Goal: Task Accomplishment & Management: Use online tool/utility

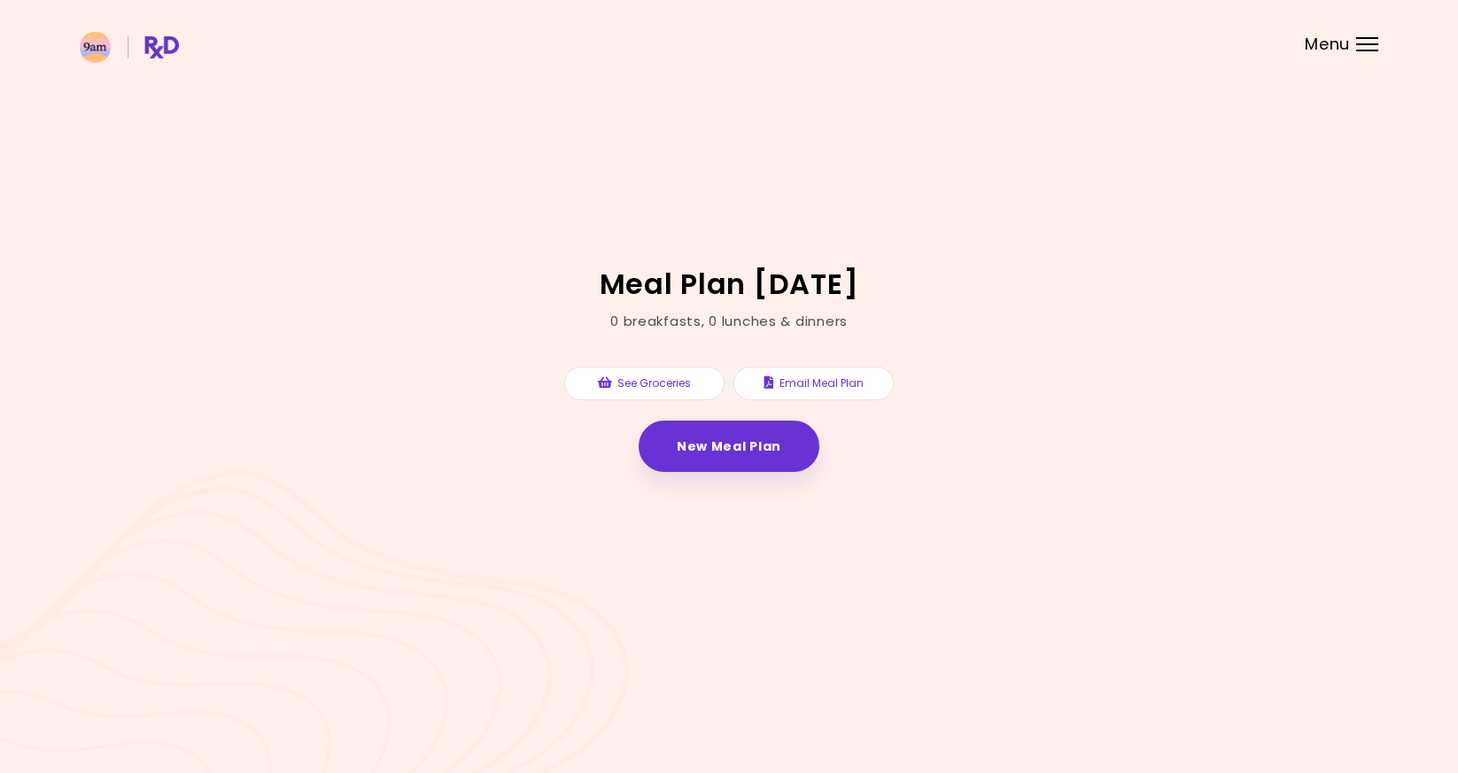
click at [1352, 42] on header at bounding box center [729, 35] width 1458 height 71
click at [1368, 49] on div "Menu" at bounding box center [1367, 44] width 22 height 14
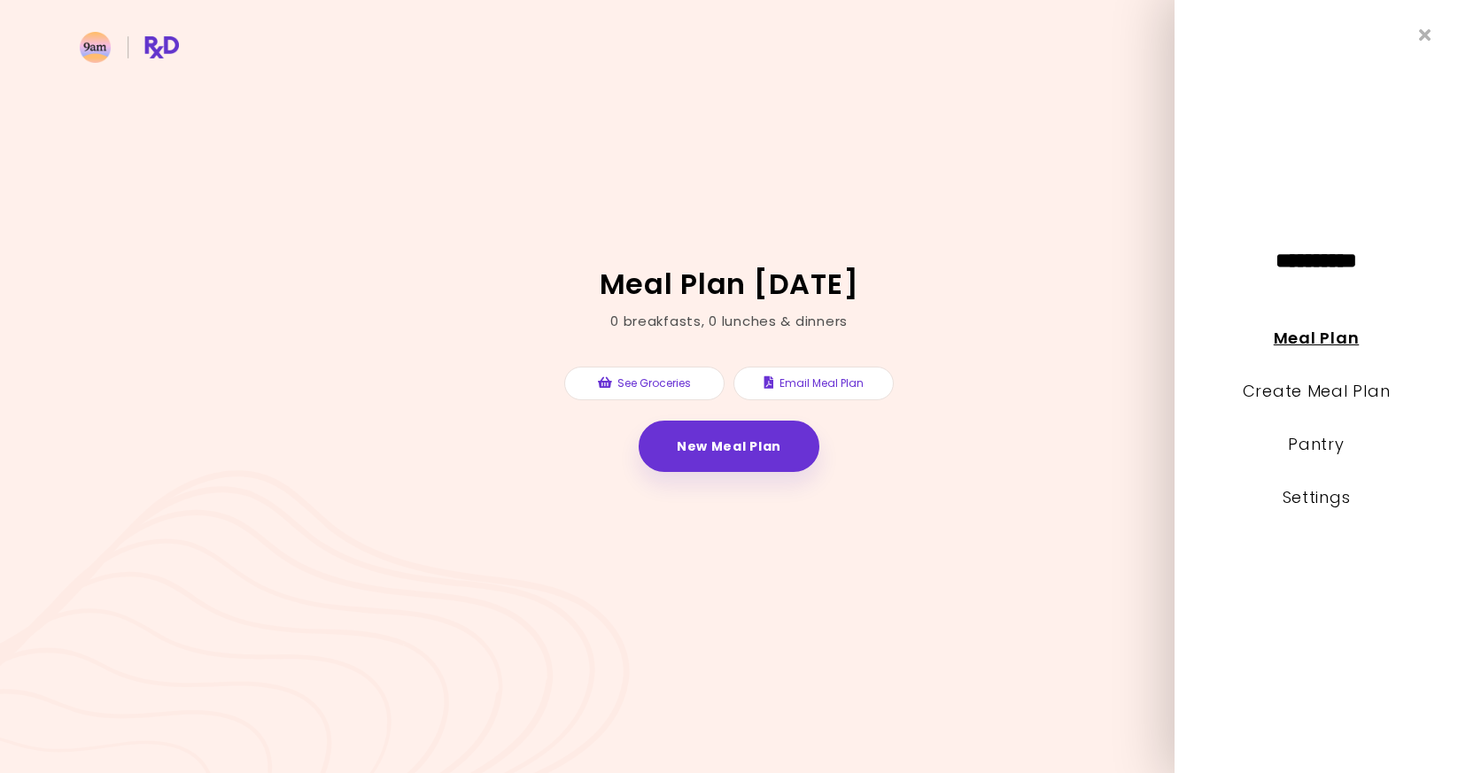
click at [1337, 337] on link "Meal Plan" at bounding box center [1316, 338] width 85 height 22
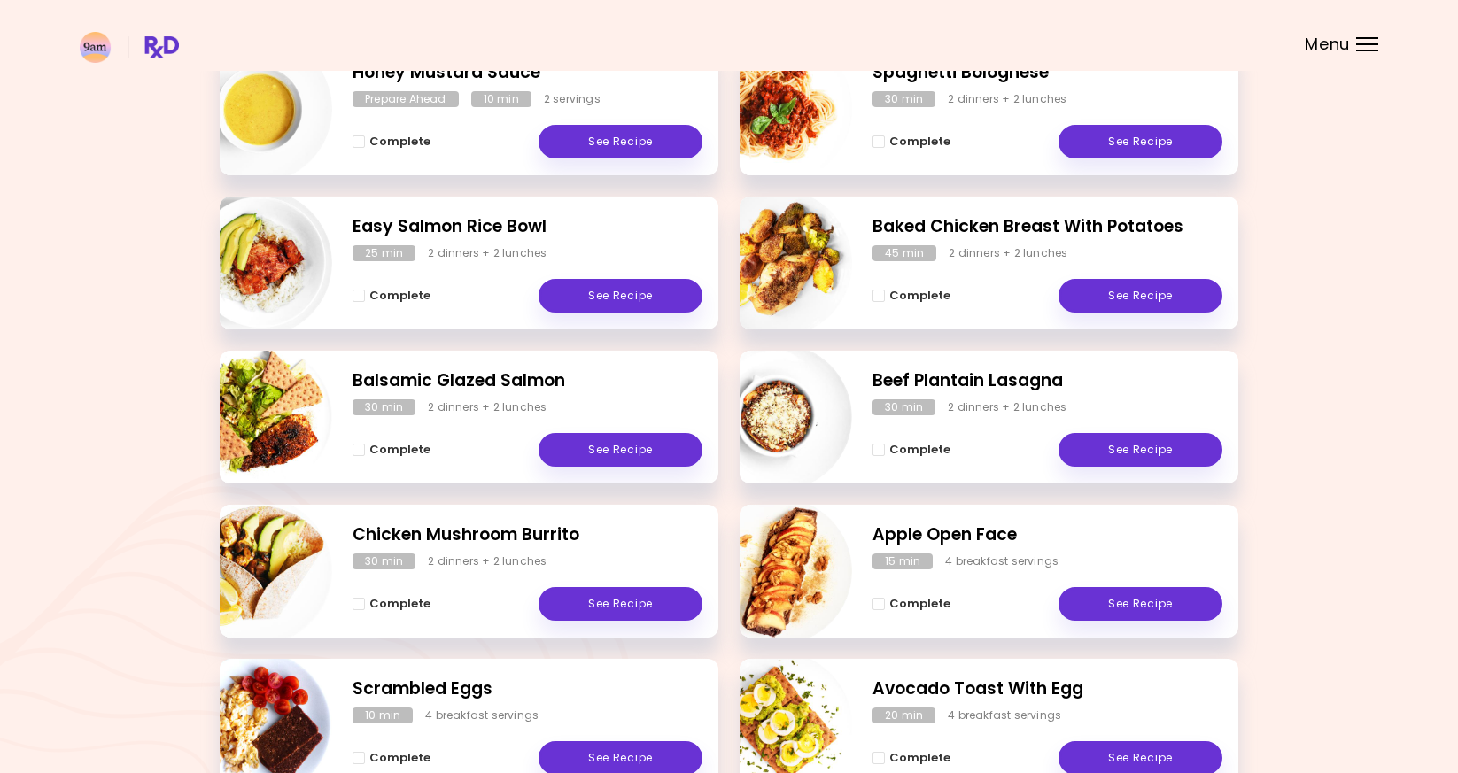
scroll to position [465, 0]
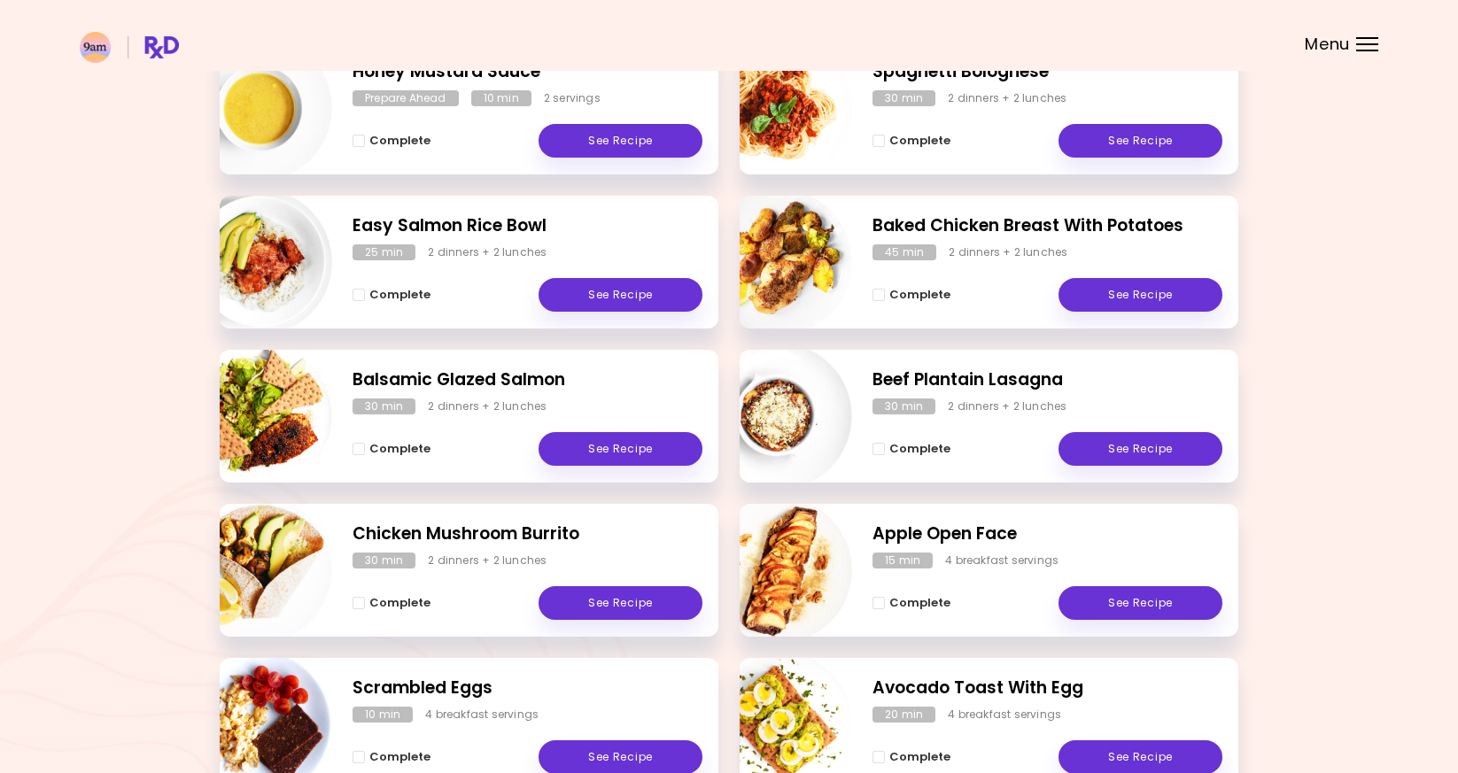
click at [975, 527] on h2 "Apple Open Face" at bounding box center [1048, 535] width 350 height 26
click at [796, 568] on img "Info - Apple Open Face" at bounding box center [778, 570] width 147 height 147
select select "*"
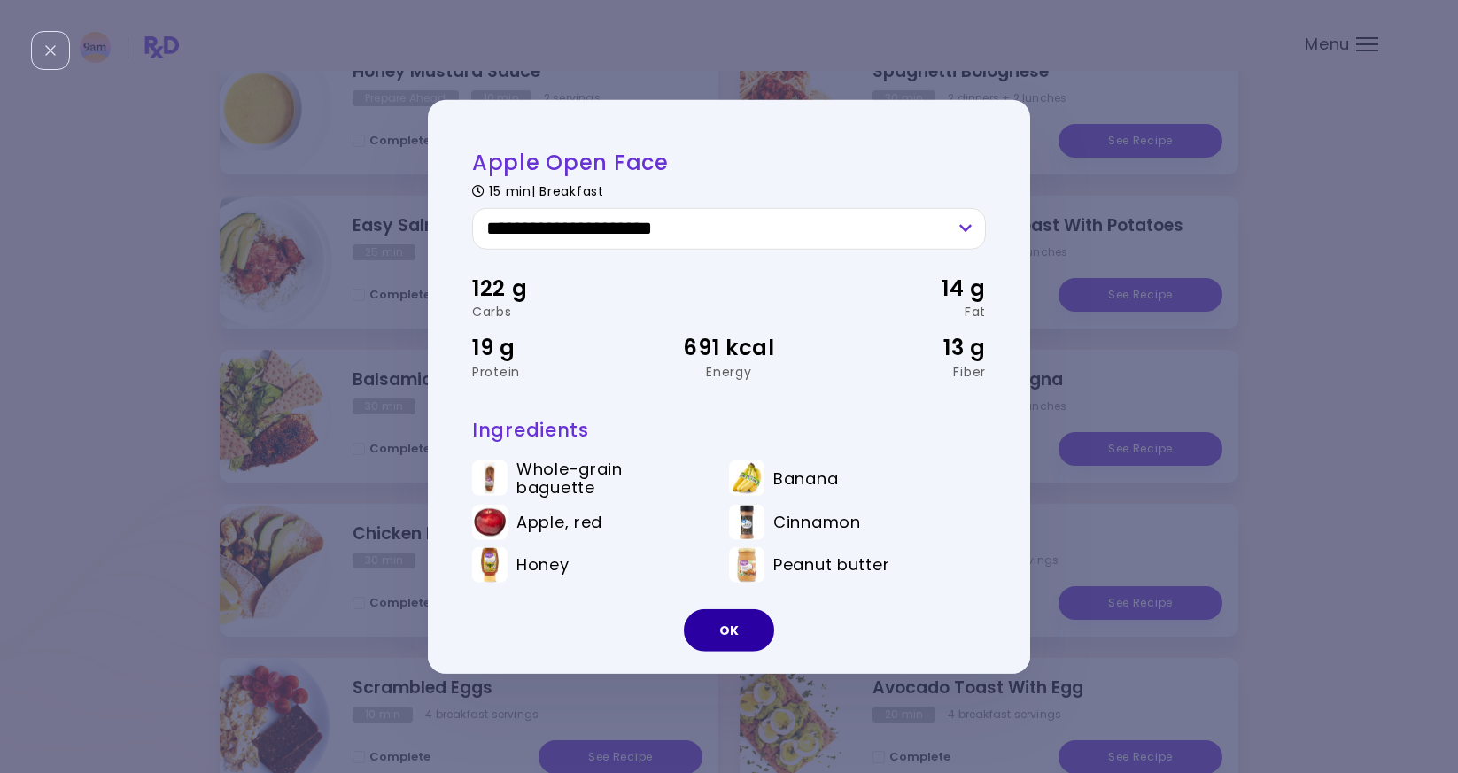
click at [738, 626] on button "OK" at bounding box center [729, 631] width 90 height 43
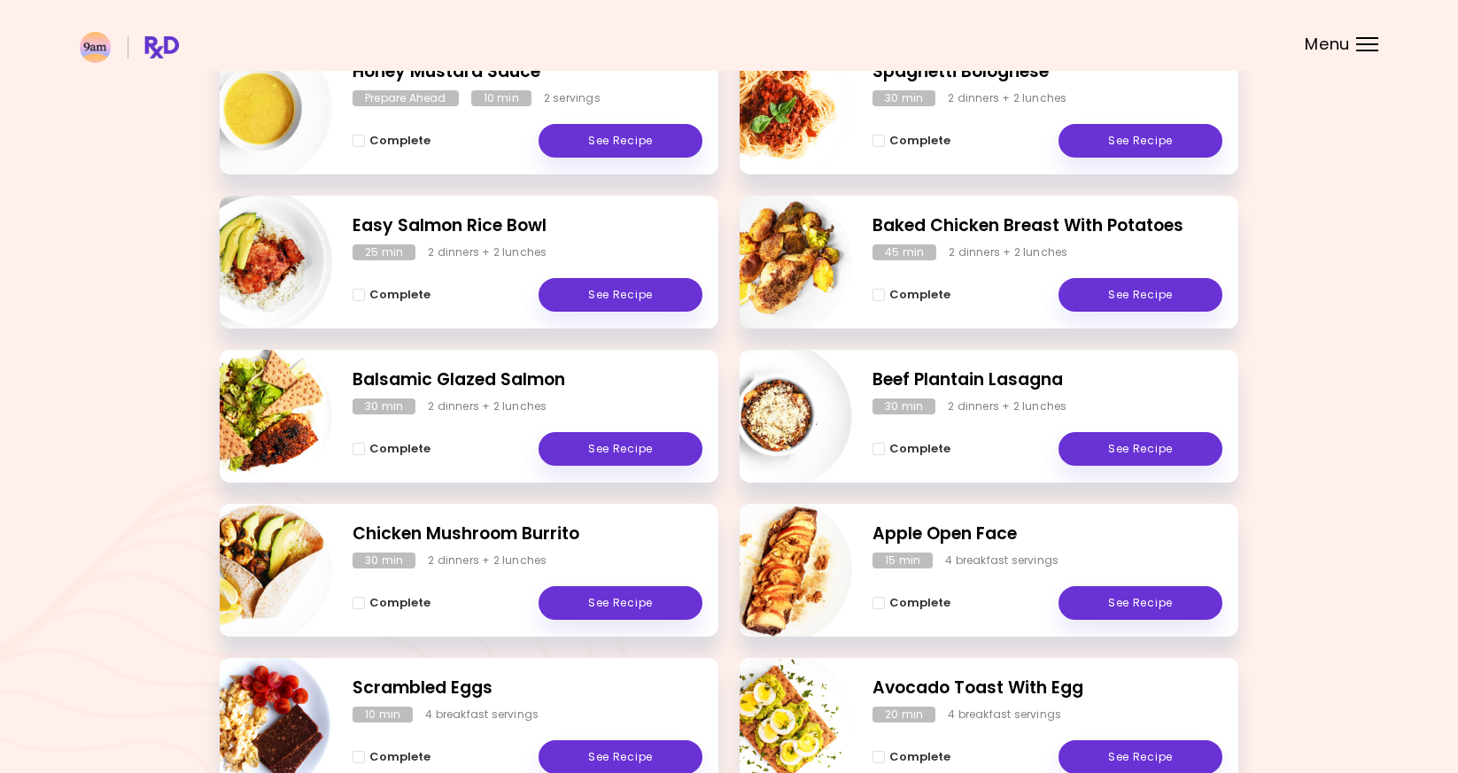
click at [771, 621] on img "Info - Apple Open Face" at bounding box center [778, 570] width 147 height 147
select select "*"
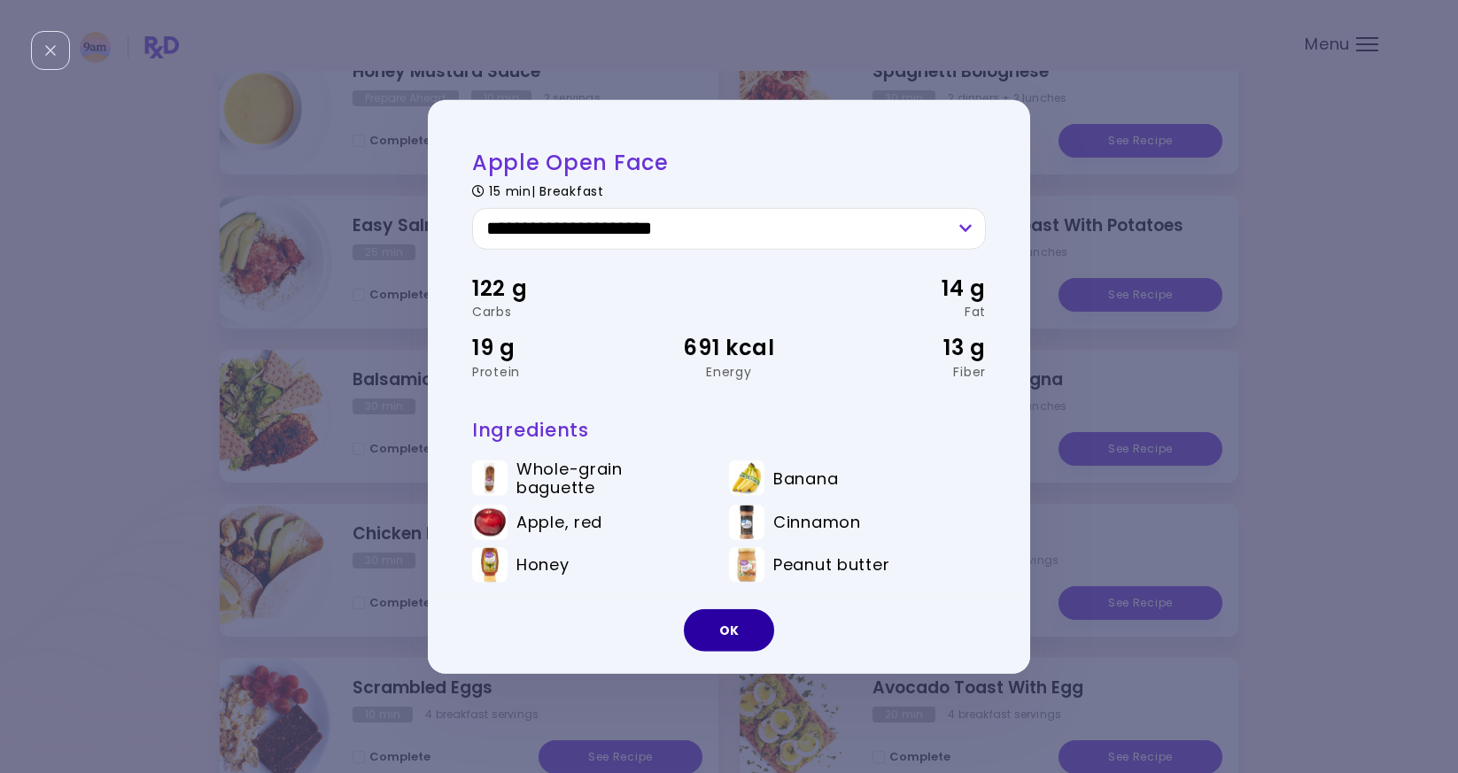
click at [759, 637] on button "OK" at bounding box center [729, 631] width 90 height 43
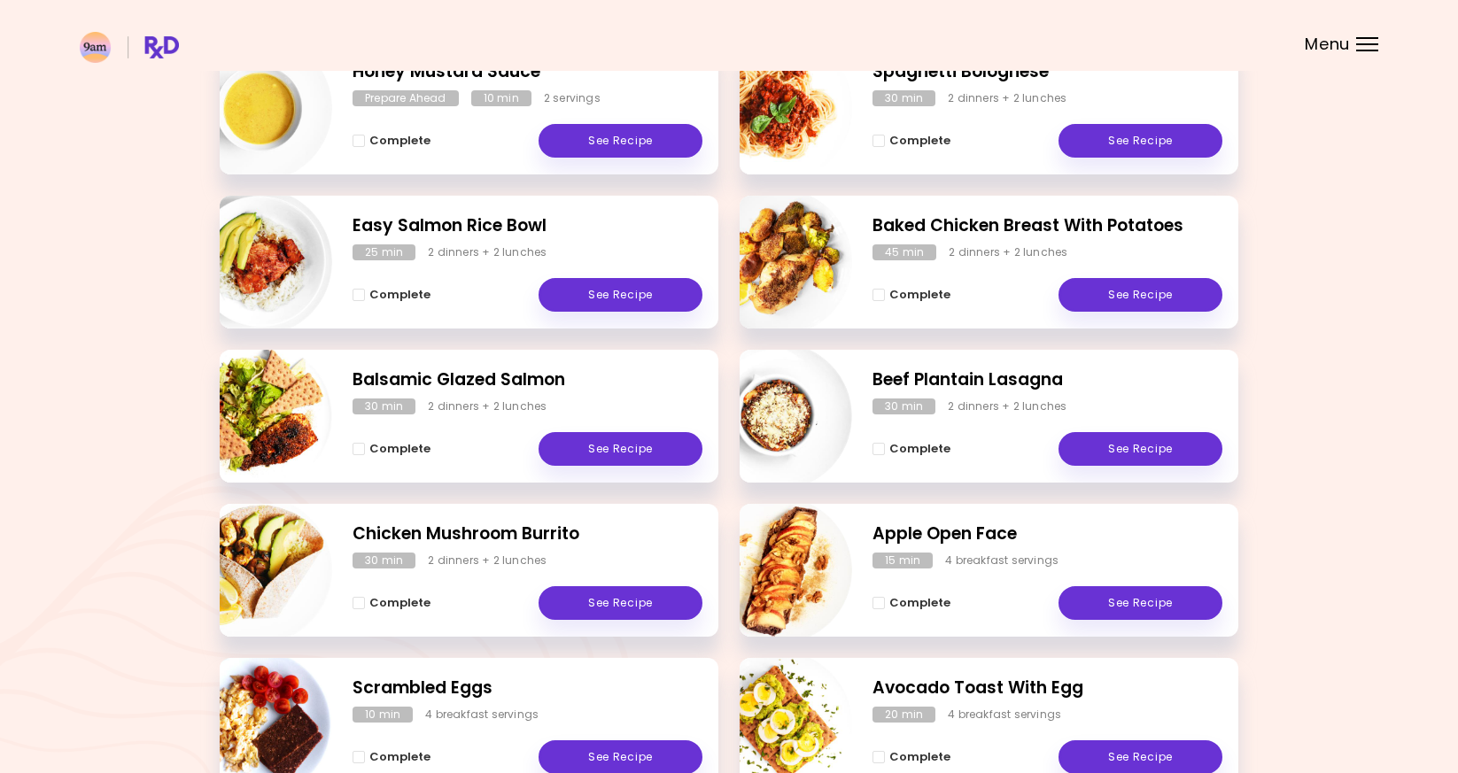
click at [1370, 44] on div at bounding box center [1367, 44] width 22 height 2
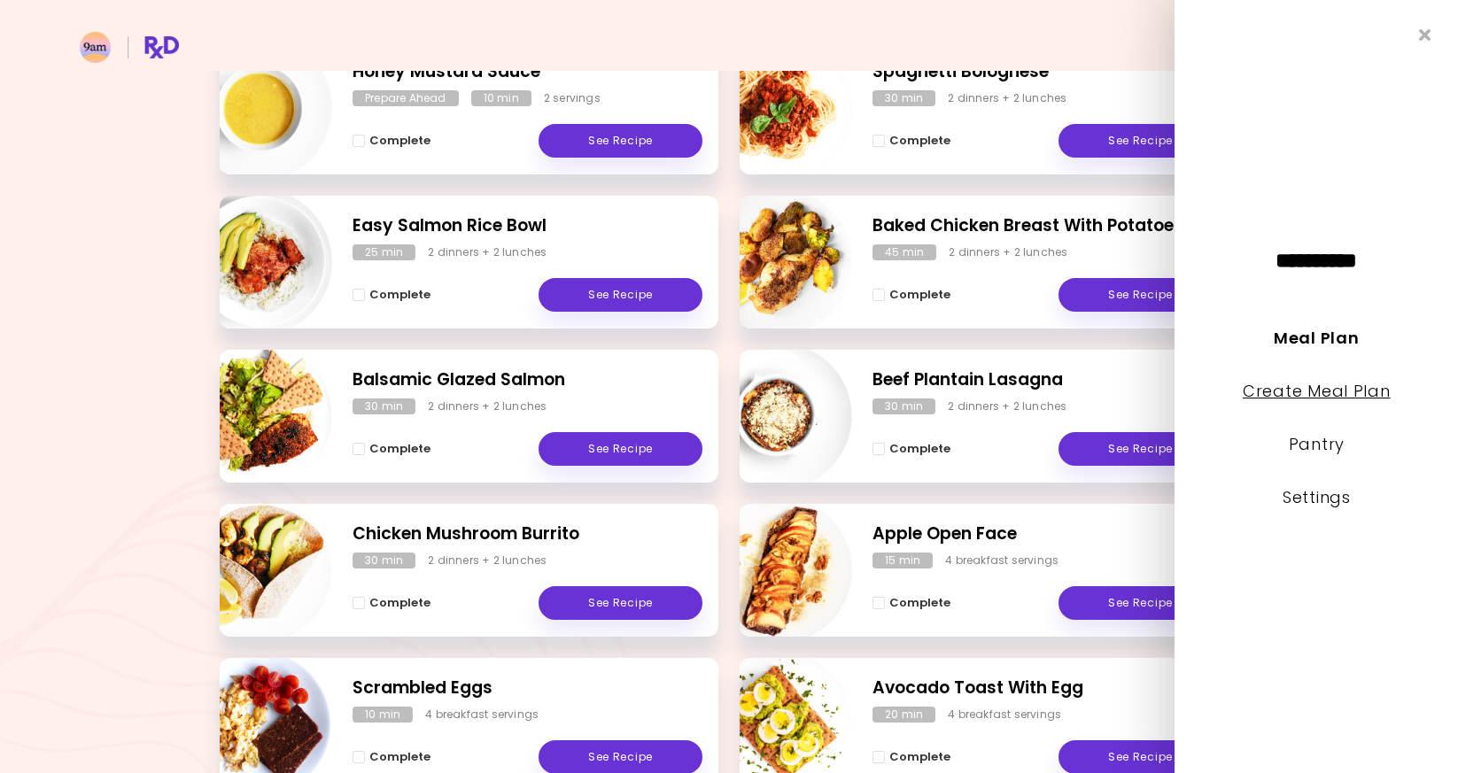
click at [1302, 385] on link "Create Meal Plan" at bounding box center [1317, 391] width 148 height 22
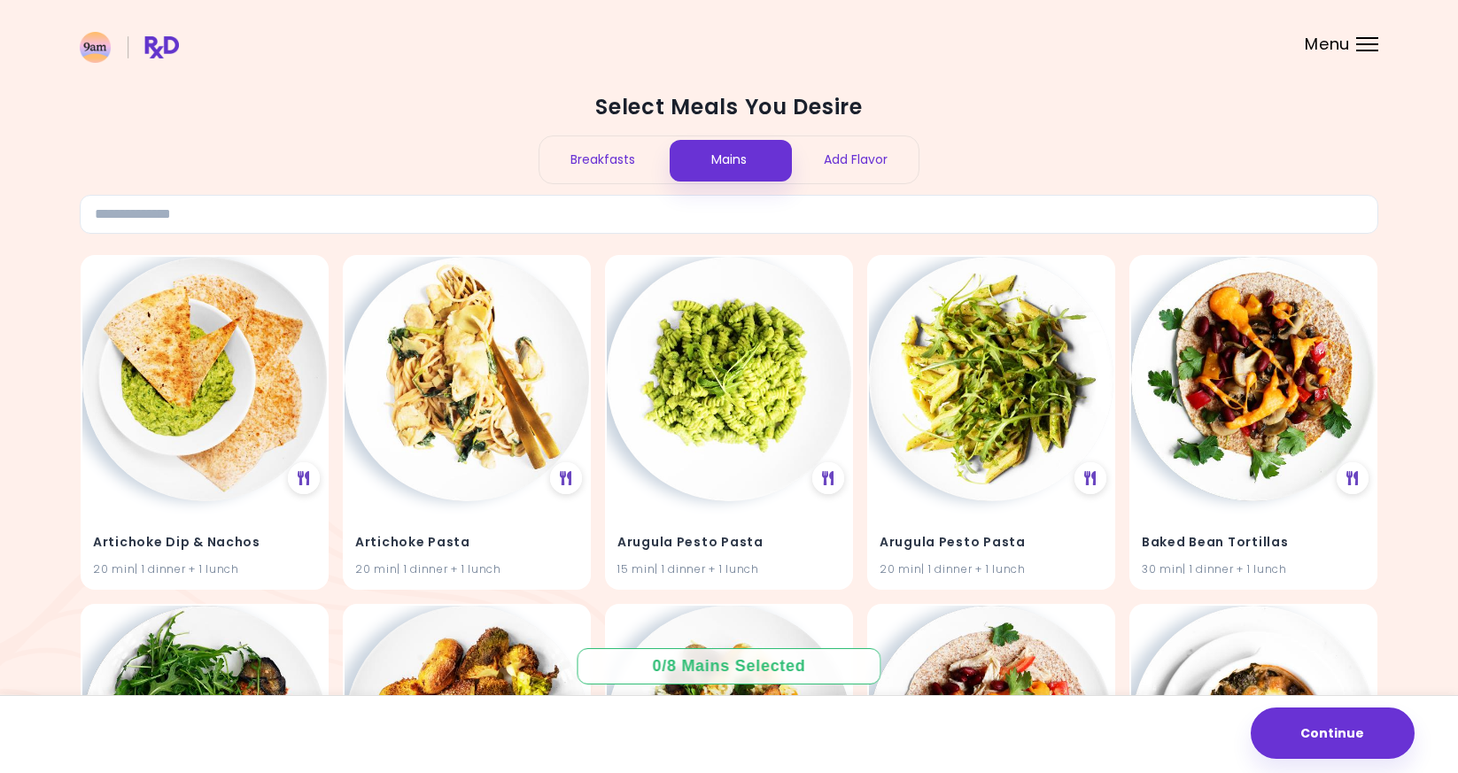
click at [609, 110] on h2 "Select Meals You Desire" at bounding box center [729, 107] width 1299 height 28
click at [610, 146] on div "Breakfasts" at bounding box center [603, 159] width 127 height 47
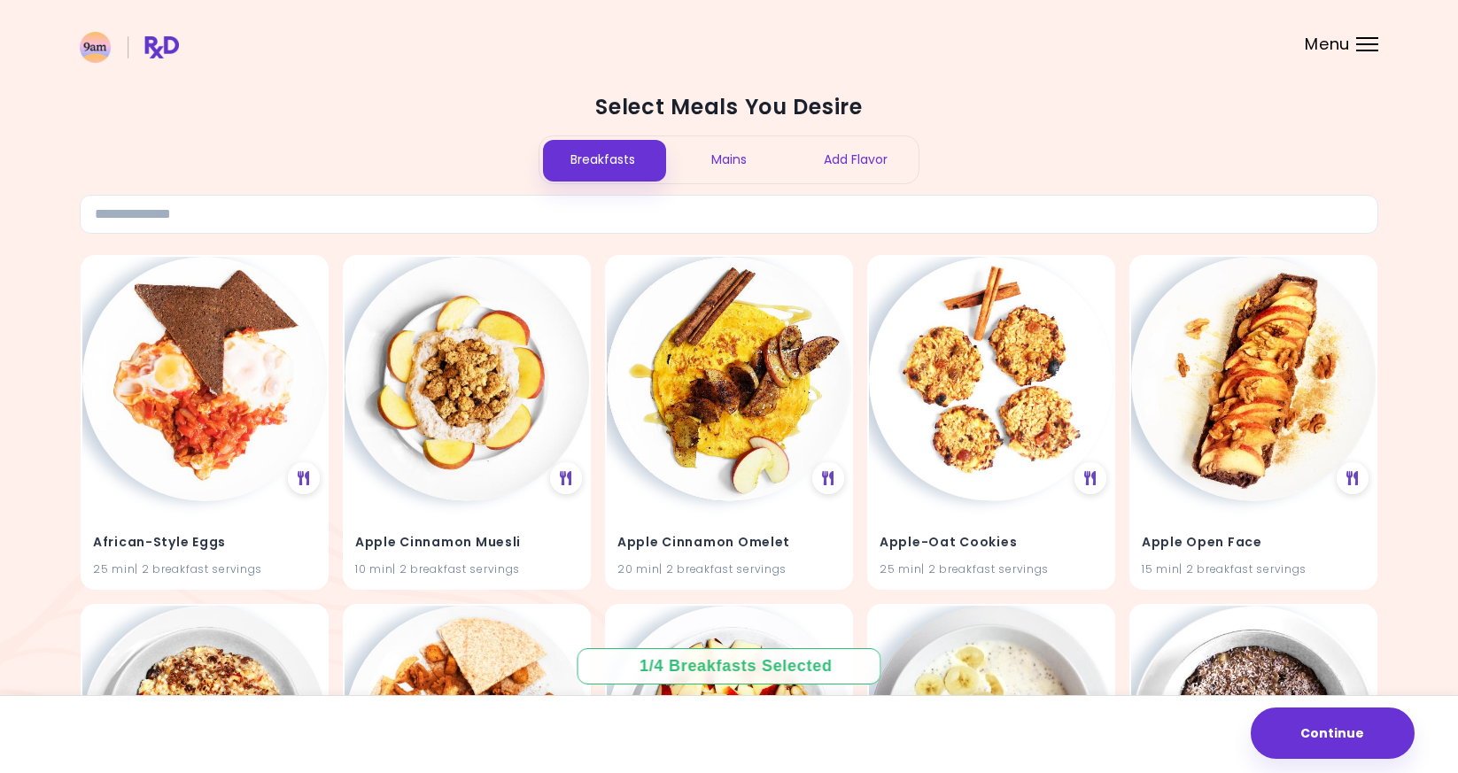
click at [728, 176] on div "Mains" at bounding box center [729, 159] width 127 height 47
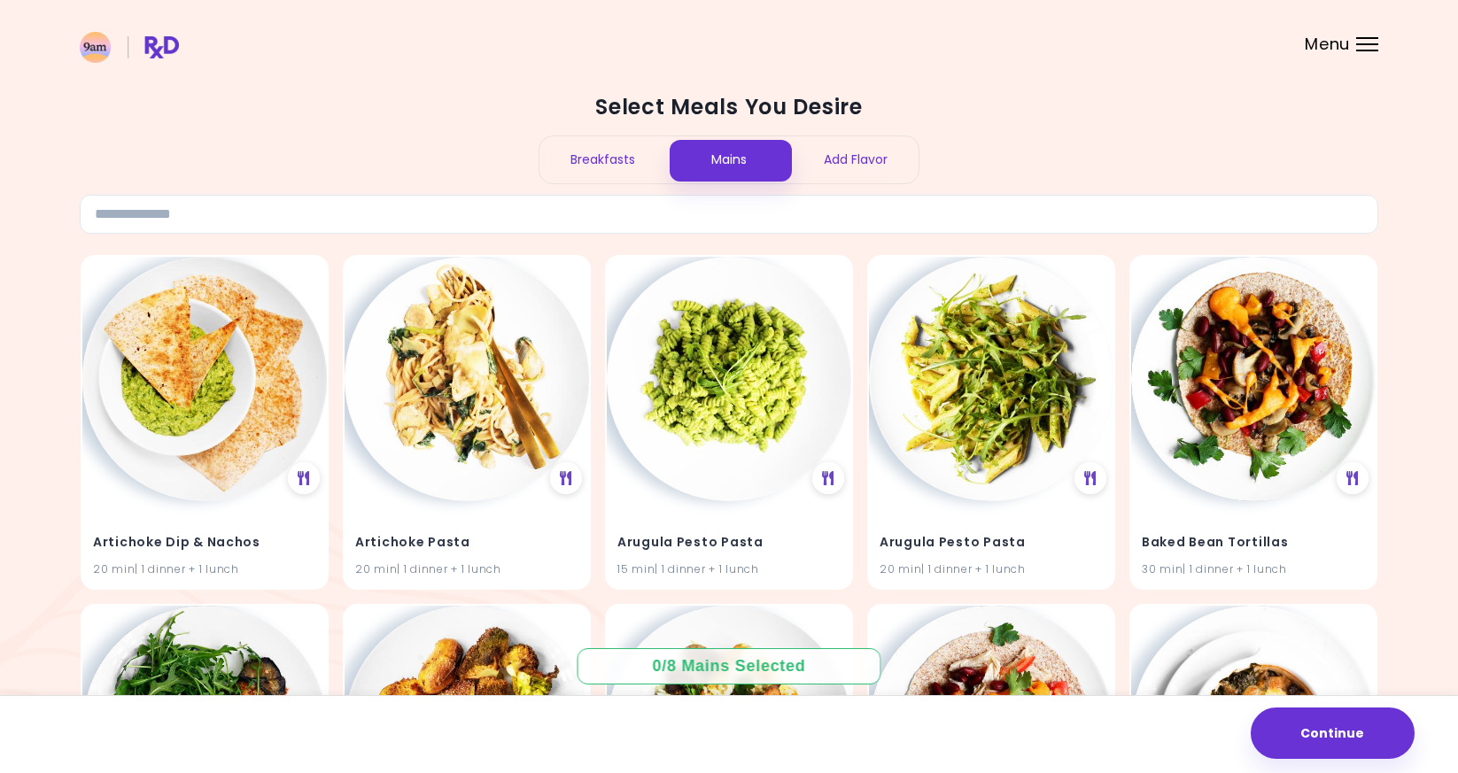
click at [600, 176] on div "Breakfasts" at bounding box center [603, 159] width 127 height 47
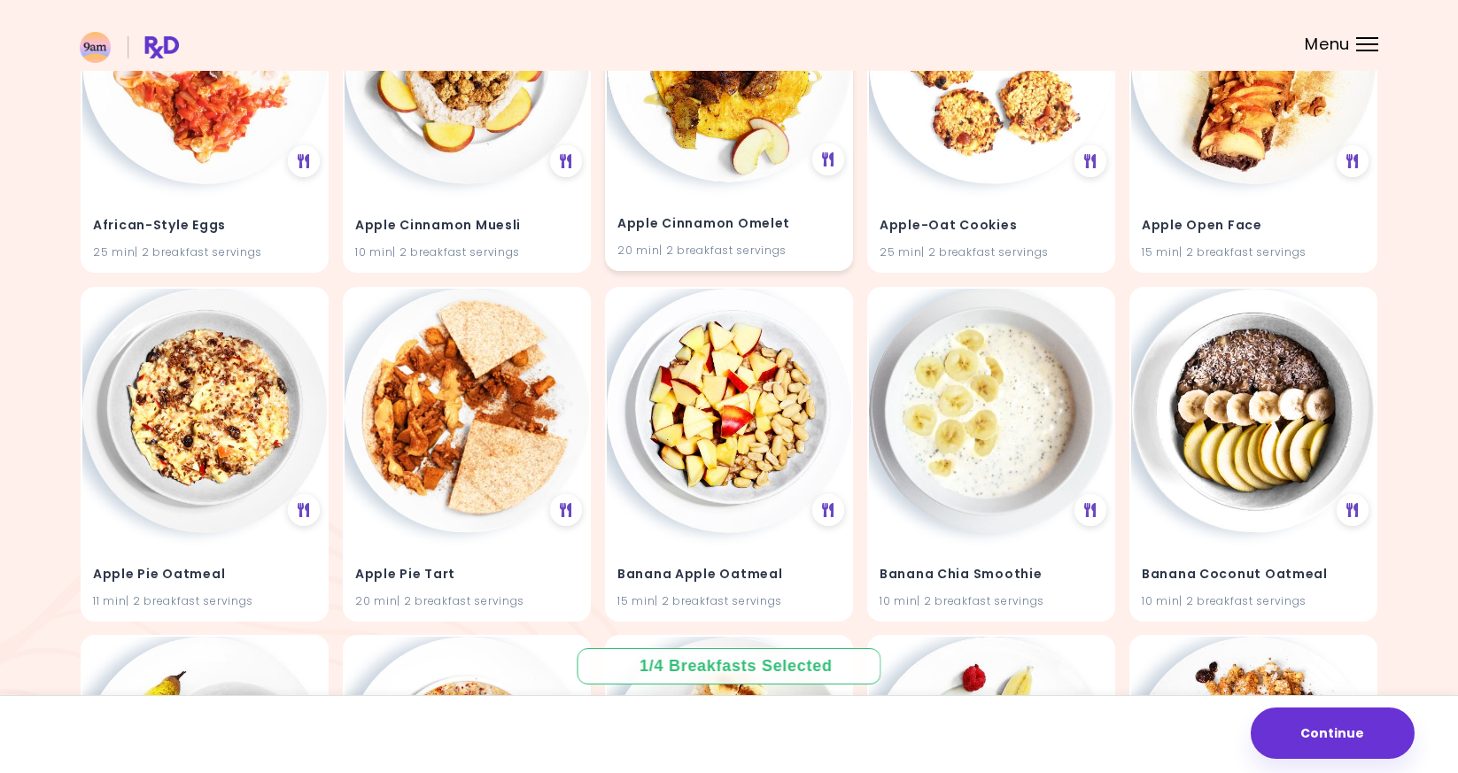
scroll to position [188, 0]
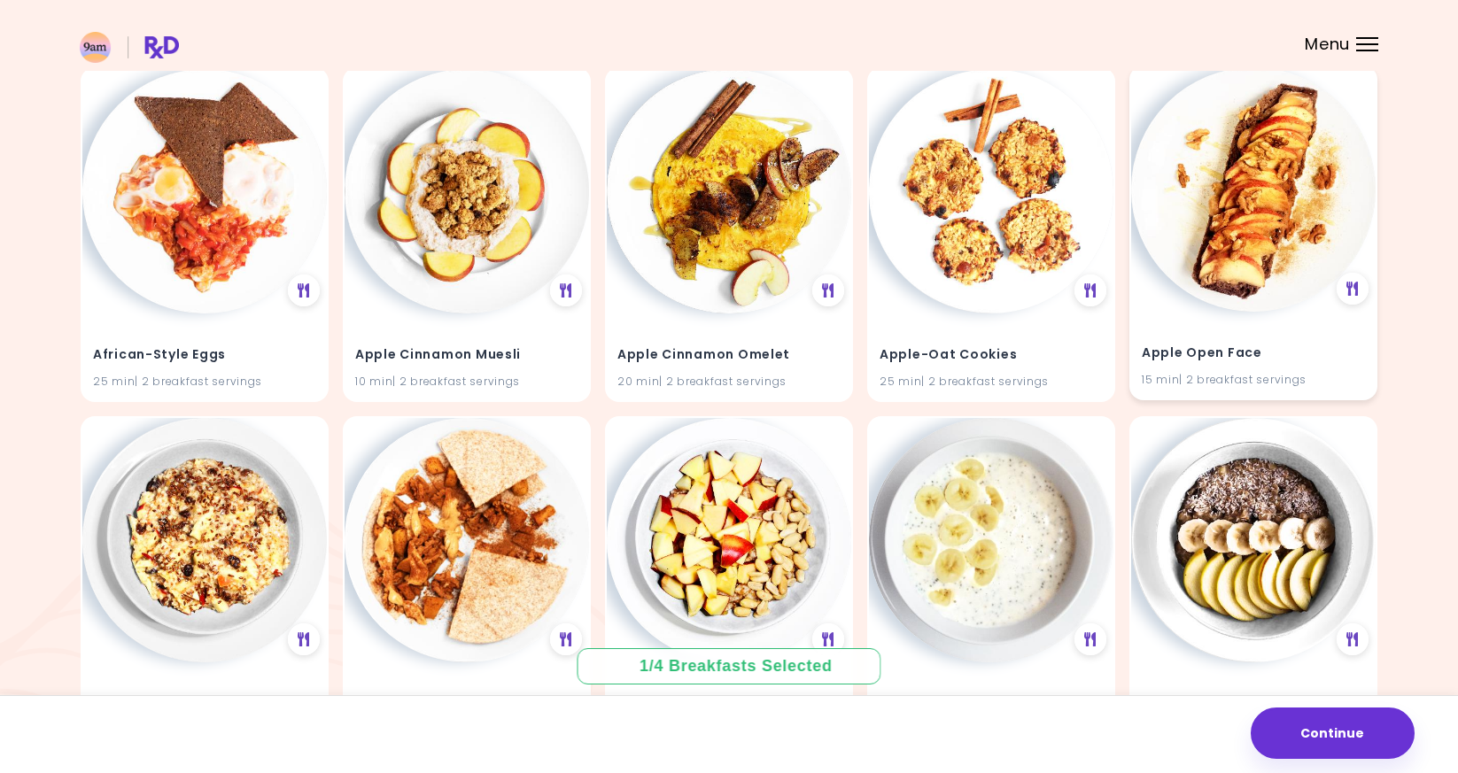
click at [1202, 281] on img at bounding box center [1253, 189] width 245 height 245
click at [1348, 292] on icon at bounding box center [1353, 289] width 13 height 16
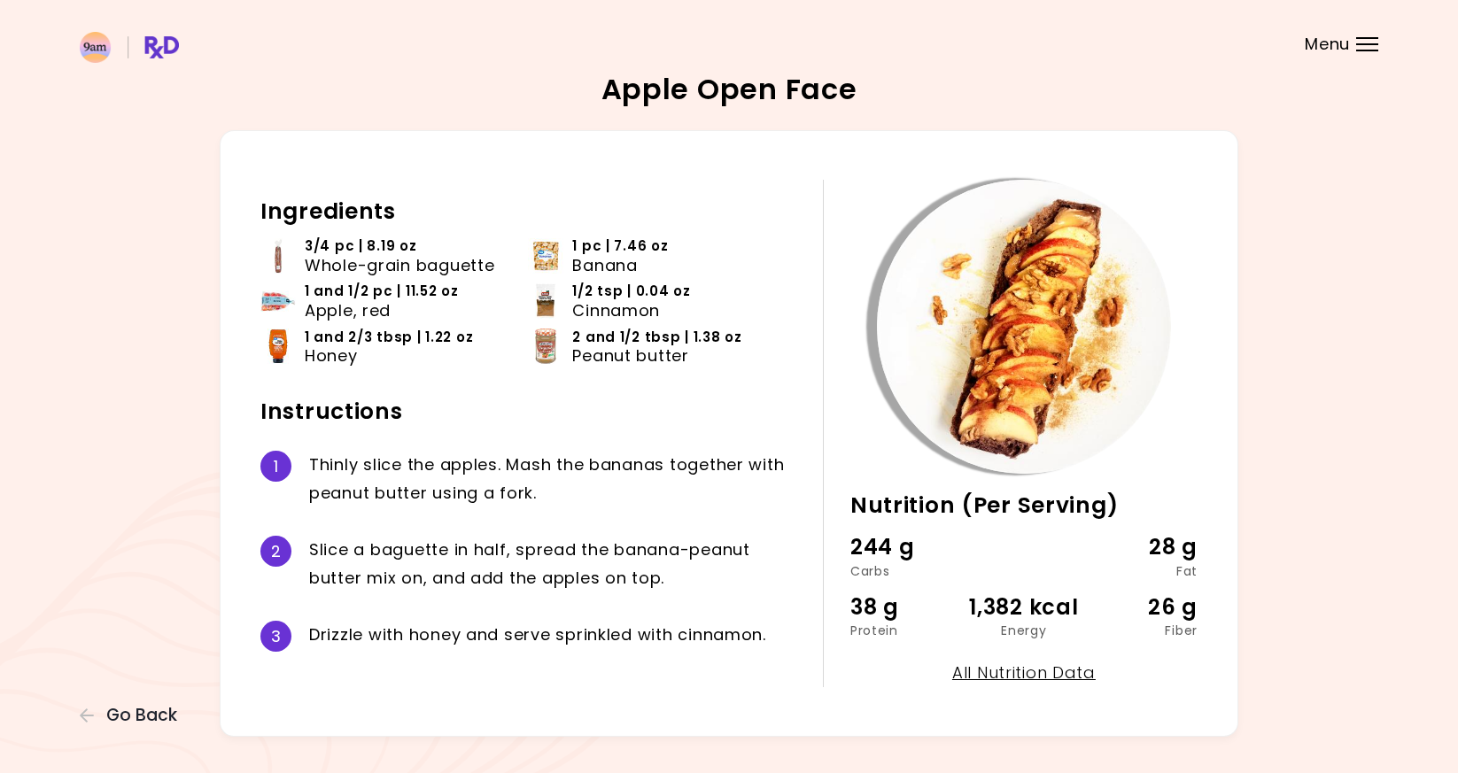
click at [1345, 60] on header at bounding box center [729, 35] width 1458 height 71
click at [1362, 39] on div "Menu" at bounding box center [1367, 44] width 22 height 14
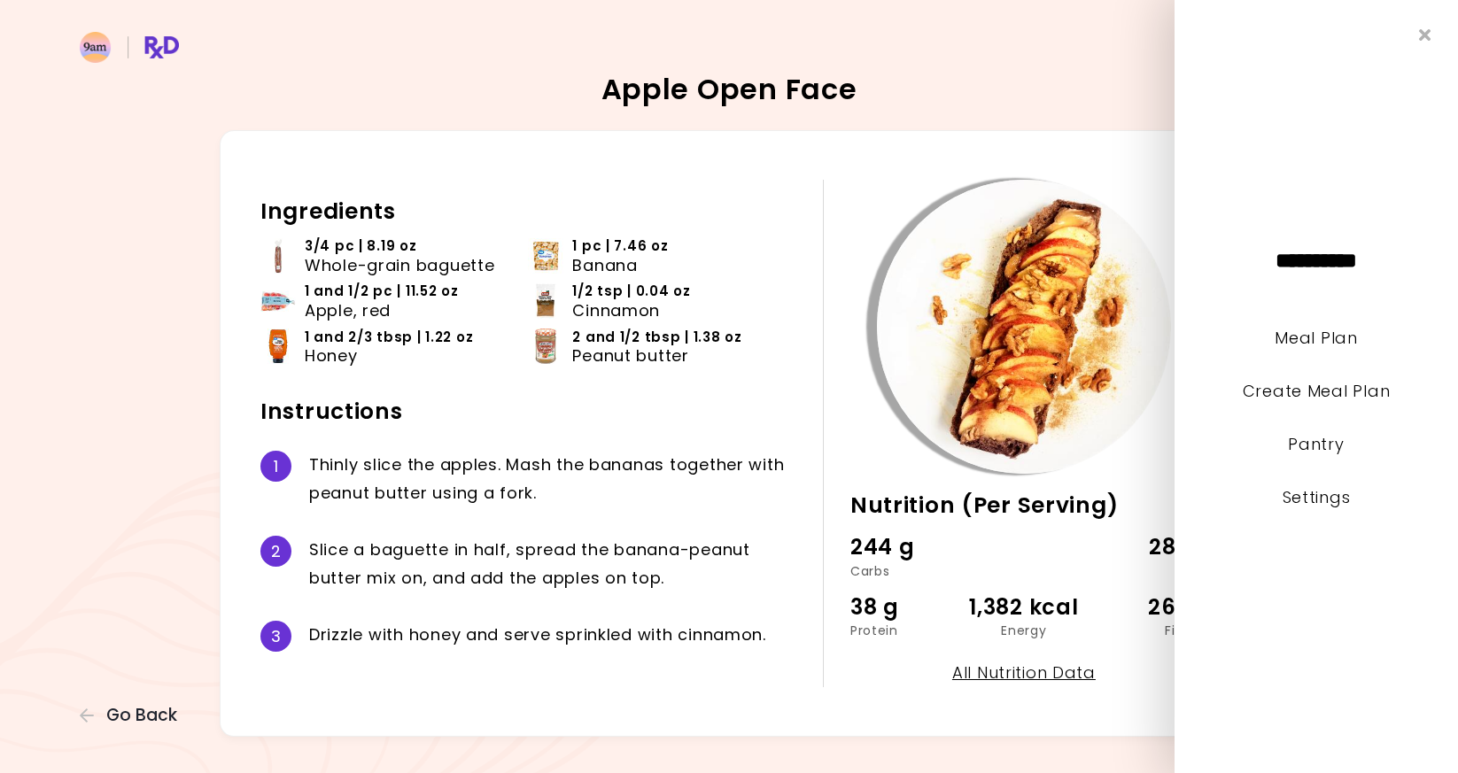
click at [1309, 404] on li "Create Meal Plan" at bounding box center [1317, 403] width 284 height 53
click at [1309, 400] on link "Create Meal Plan" at bounding box center [1317, 391] width 148 height 22
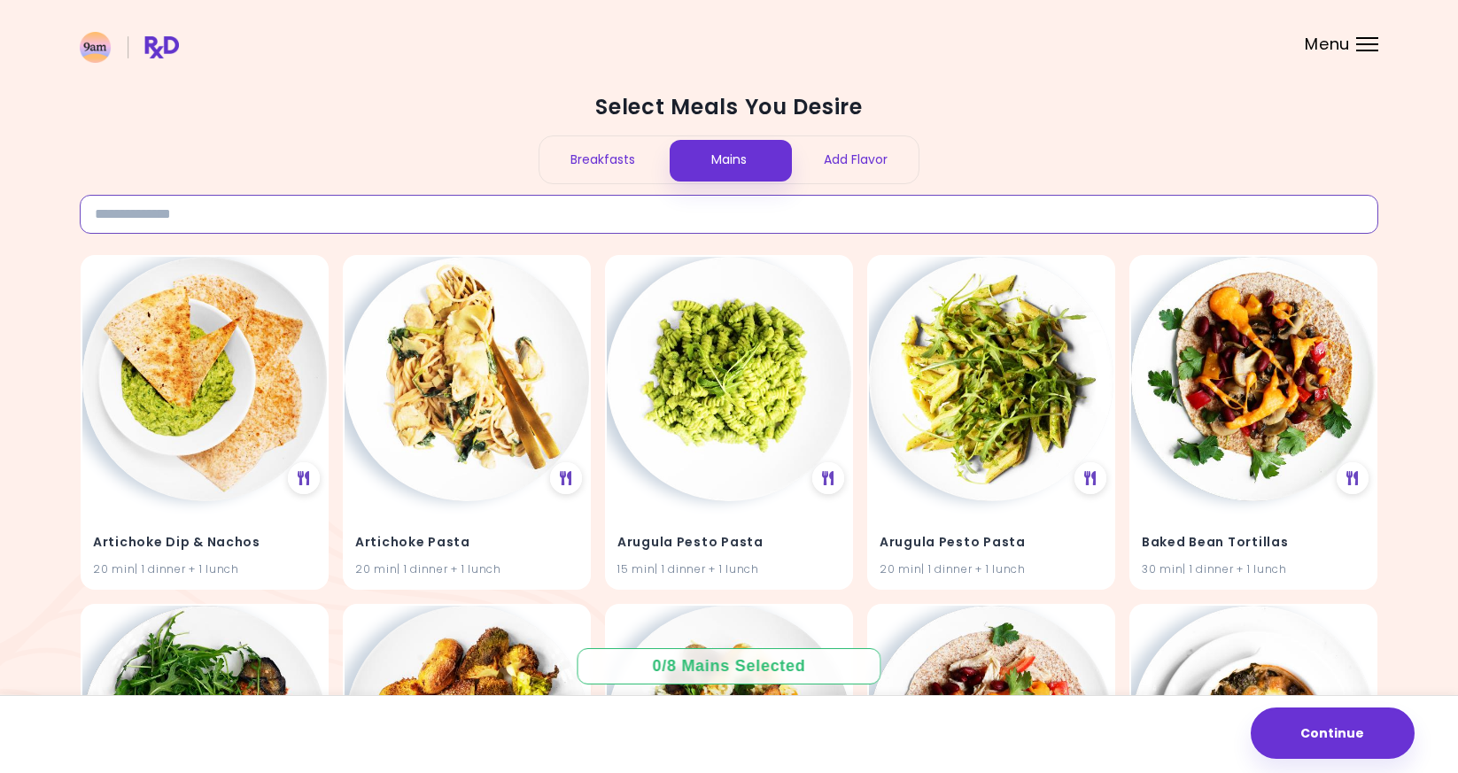
click at [389, 215] on input at bounding box center [729, 214] width 1299 height 39
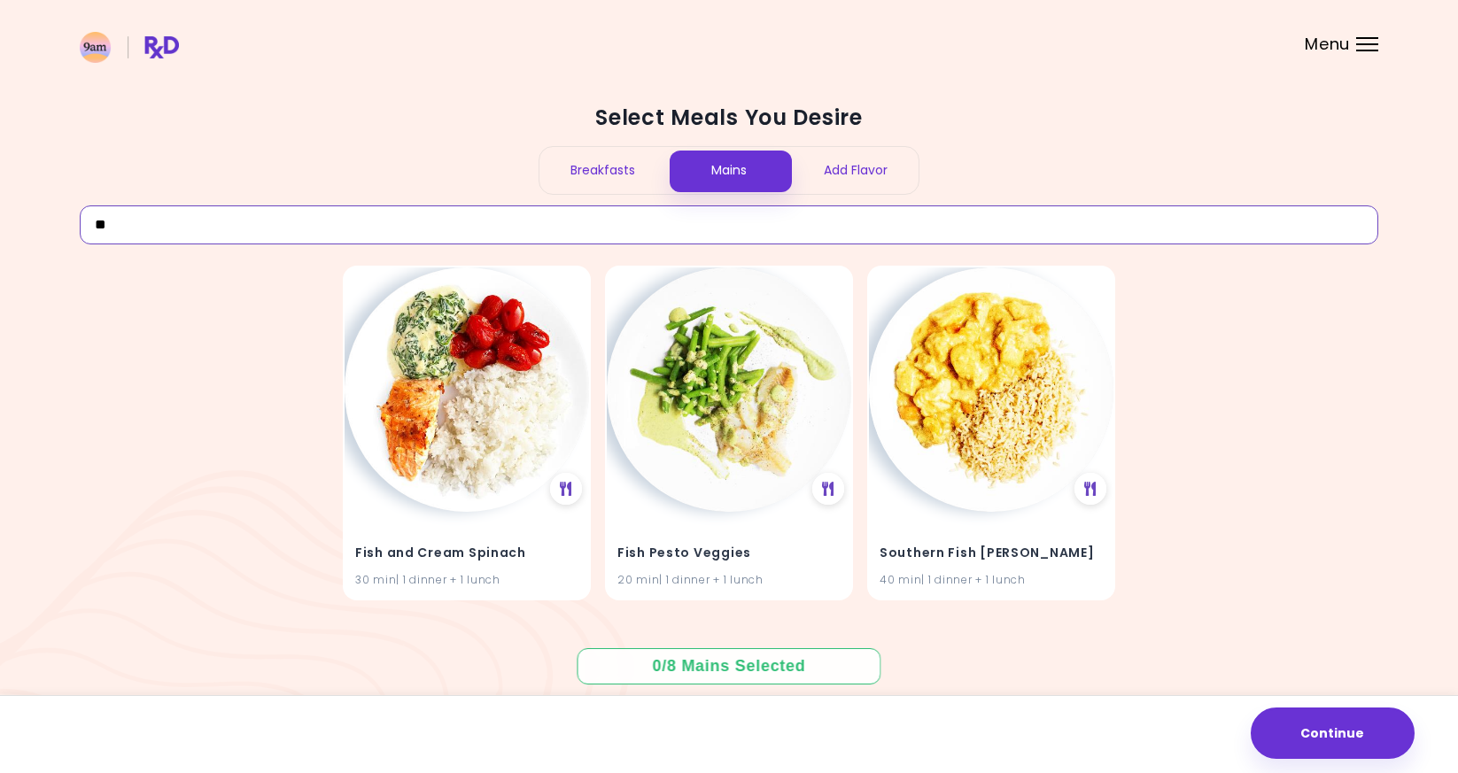
type input "*"
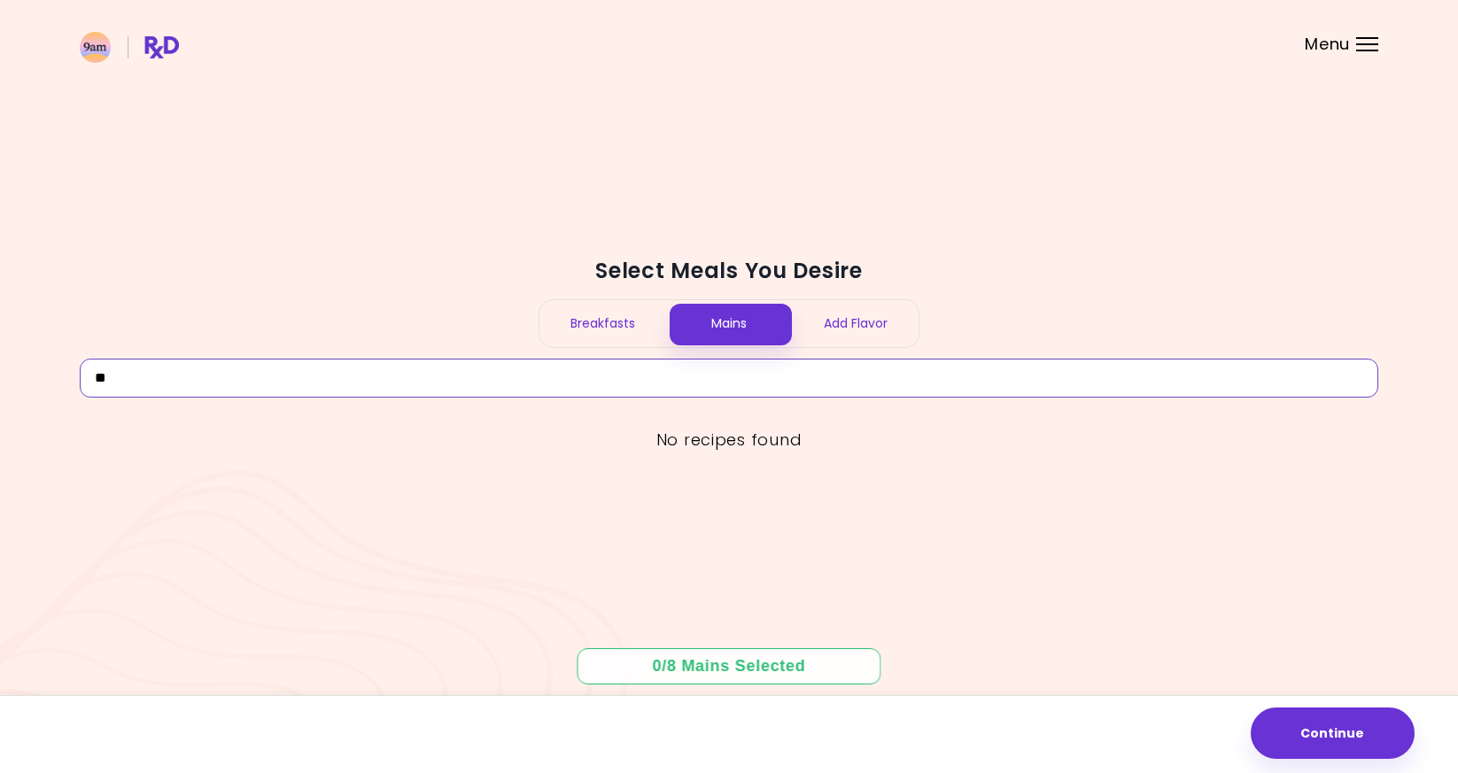
type input "*"
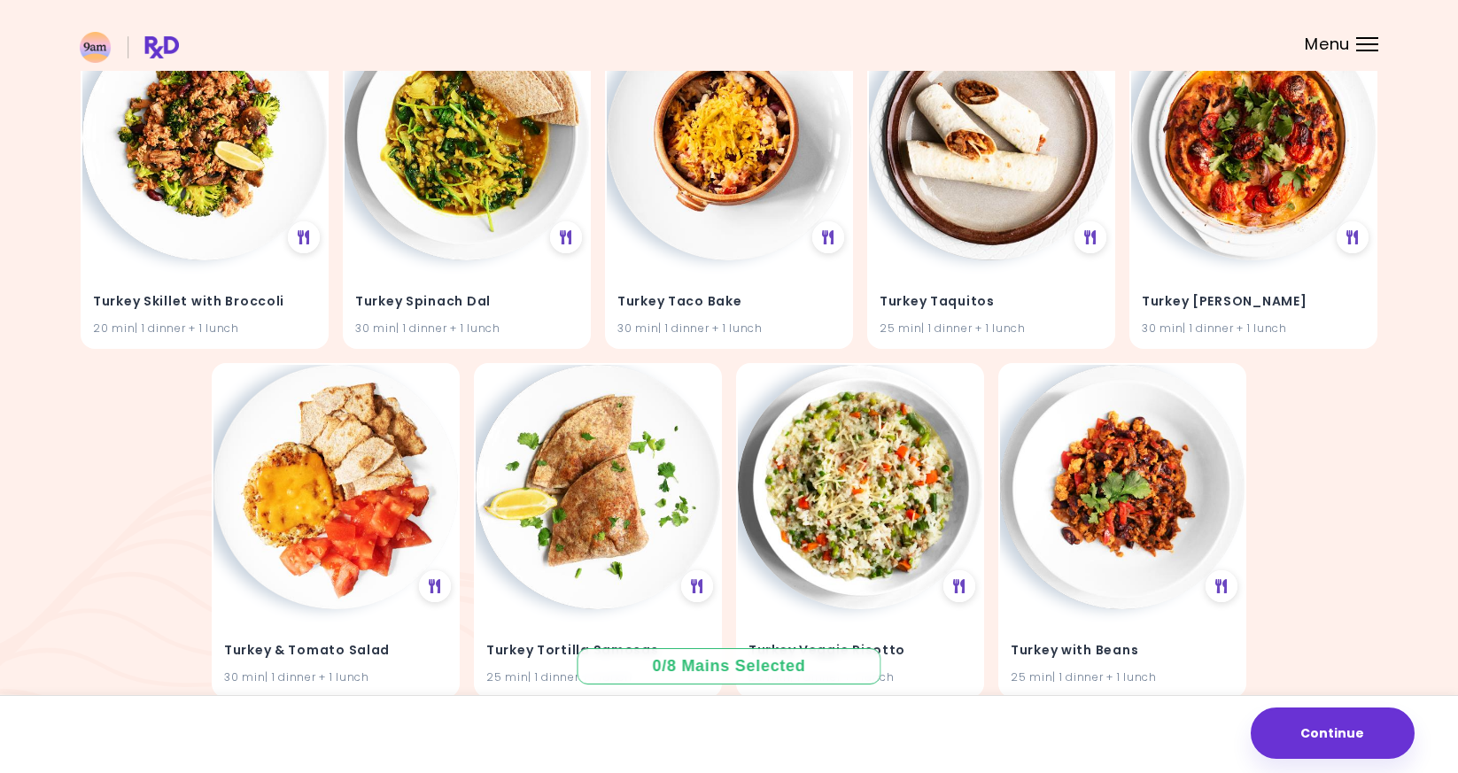
scroll to position [5134, 0]
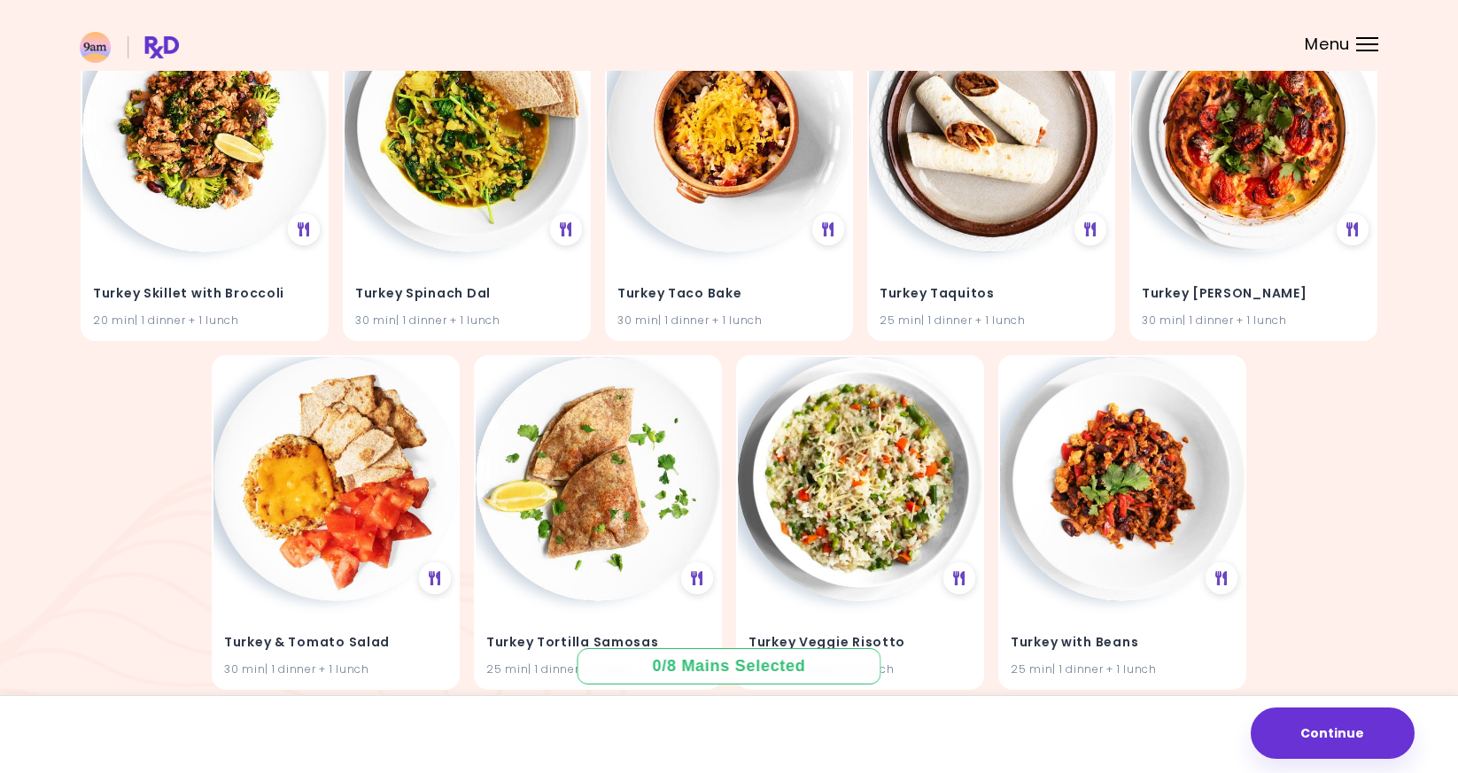
type input "******"
